Goal: Use online tool/utility

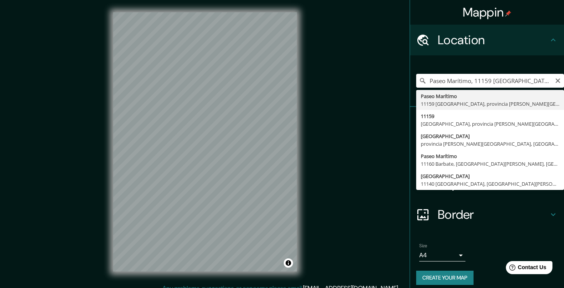
click at [464, 84] on input "Paseo Marítimo, 11159 [GEOGRAPHIC_DATA], [GEOGRAPHIC_DATA][PERSON_NAME], [GEOGR…" at bounding box center [490, 81] width 148 height 14
paste input "Cam. [GEOGRAPHIC_DATA]"
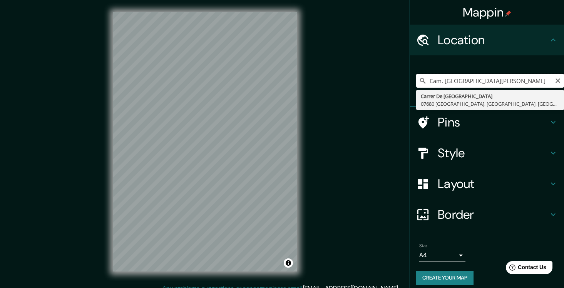
click at [444, 81] on input "Cam. [GEOGRAPHIC_DATA][PERSON_NAME]" at bounding box center [490, 81] width 148 height 14
click at [509, 80] on input "Punta [PERSON_NAME]" at bounding box center [490, 81] width 148 height 14
click at [468, 80] on input "[GEOGRAPHIC_DATA] cchicalana" at bounding box center [490, 81] width 148 height 14
click at [431, 81] on input "[GEOGRAPHIC_DATA]" at bounding box center [490, 81] width 148 height 14
click at [516, 81] on input "camino [GEOGRAPHIC_DATA]" at bounding box center [490, 81] width 148 height 14
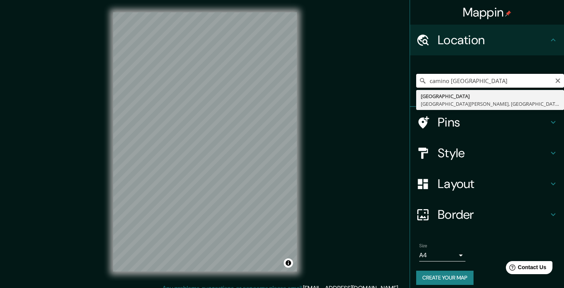
click at [499, 81] on input "camino [GEOGRAPHIC_DATA]" at bounding box center [490, 81] width 148 height 14
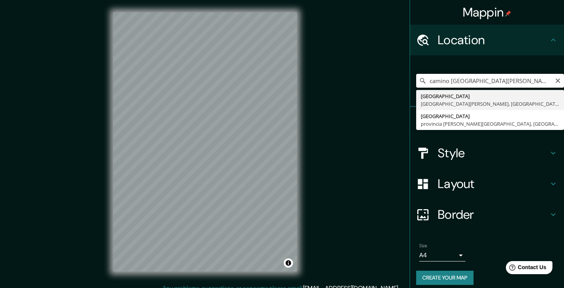
click at [518, 81] on input "camino [GEOGRAPHIC_DATA][PERSON_NAME]" at bounding box center [490, 81] width 148 height 14
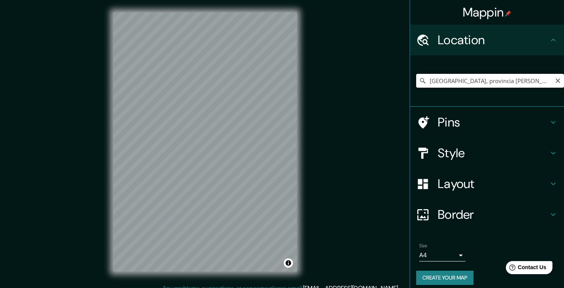
click at [459, 80] on input "[GEOGRAPHIC_DATA], provincia [PERSON_NAME][GEOGRAPHIC_DATA], [GEOGRAPHIC_DATA]" at bounding box center [490, 81] width 148 height 14
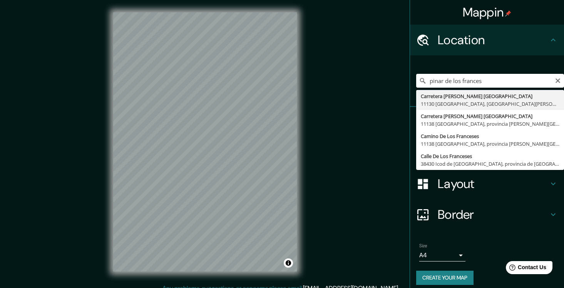
type input "Carretera Del [GEOGRAPHIC_DATA], 11130 [GEOGRAPHIC_DATA], [GEOGRAPHIC_DATA][PER…"
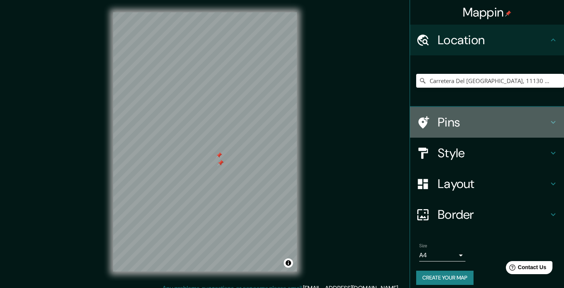
click at [479, 126] on h4 "Pins" at bounding box center [493, 122] width 111 height 15
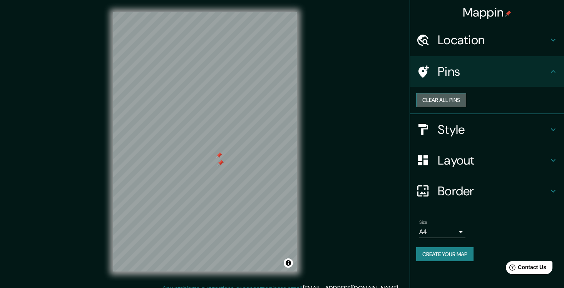
click at [466, 102] on button "Clear all pins" at bounding box center [441, 100] width 50 height 14
